Goal: Use online tool/utility

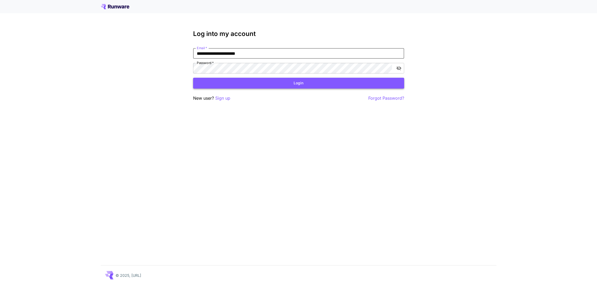
click at [295, 83] on button "Login" at bounding box center [298, 83] width 211 height 11
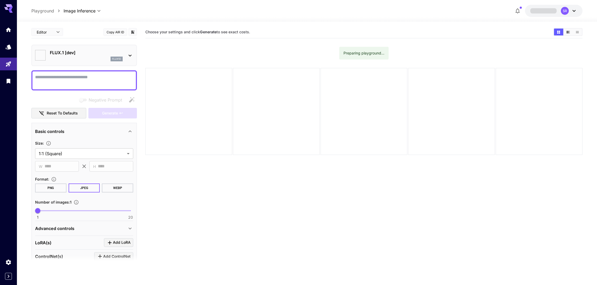
type input "**********"
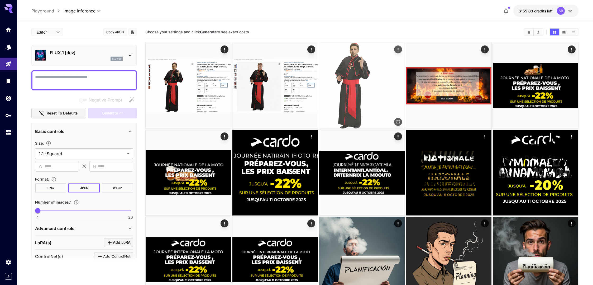
click at [400, 50] on icon "Actions" at bounding box center [398, 49] width 5 height 5
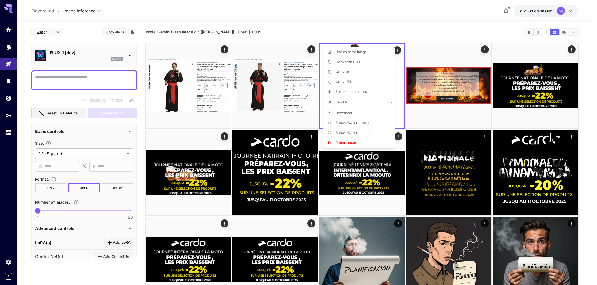
click at [436, 21] on div at bounding box center [298, 142] width 597 height 285
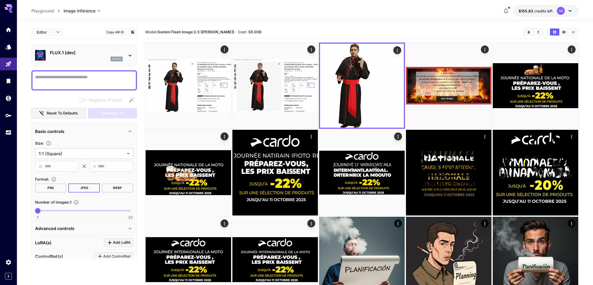
click at [571, 9] on icon at bounding box center [570, 11] width 6 height 6
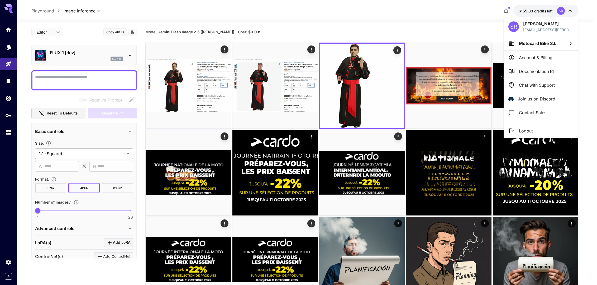
click at [409, 24] on div at bounding box center [298, 142] width 597 height 285
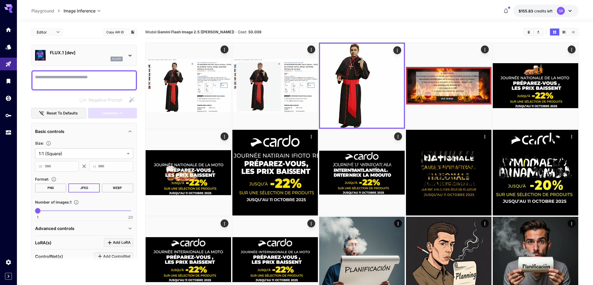
click at [568, 10] on icon at bounding box center [570, 11] width 6 height 6
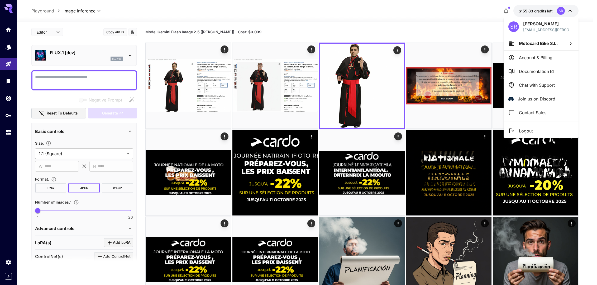
drag, startPoint x: 464, startPoint y: 18, endPoint x: 492, endPoint y: 22, distance: 28.1
click at [465, 18] on div at bounding box center [298, 142] width 597 height 285
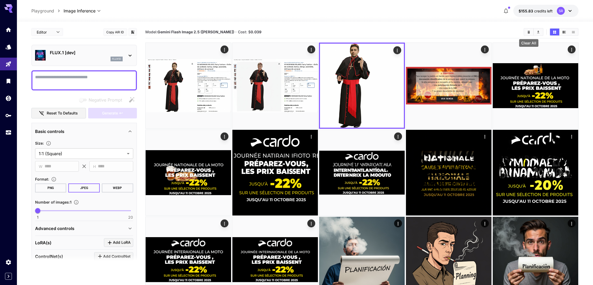
click at [528, 32] on icon "Clear All" at bounding box center [529, 31] width 2 height 3
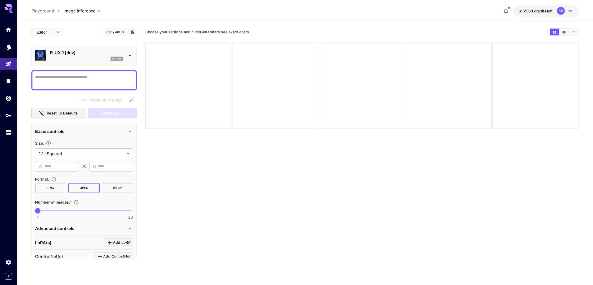
click at [368, 37] on div "Choose your settings and click Generate to see exact costs." at bounding box center [362, 32] width 434 height 12
